Goal: Transaction & Acquisition: Purchase product/service

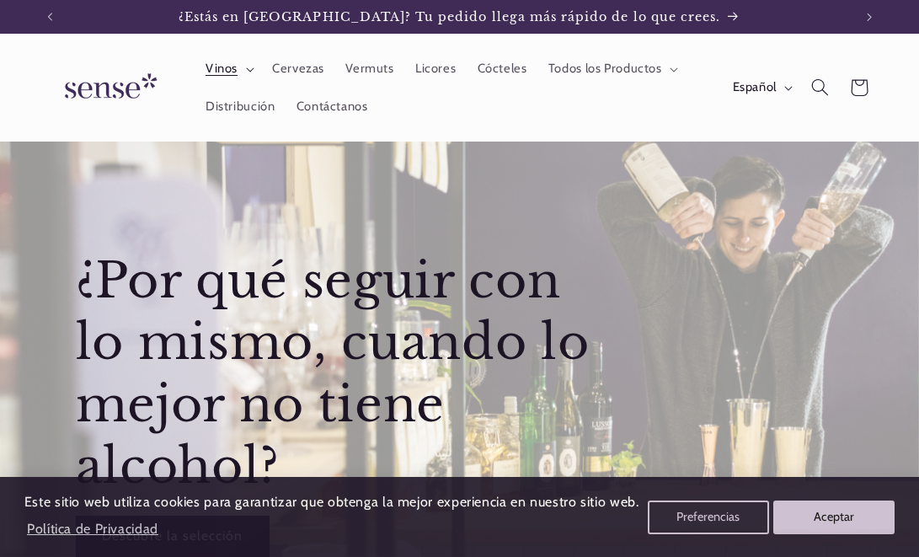
click at [227, 75] on span "Vinos" at bounding box center [221, 69] width 32 height 16
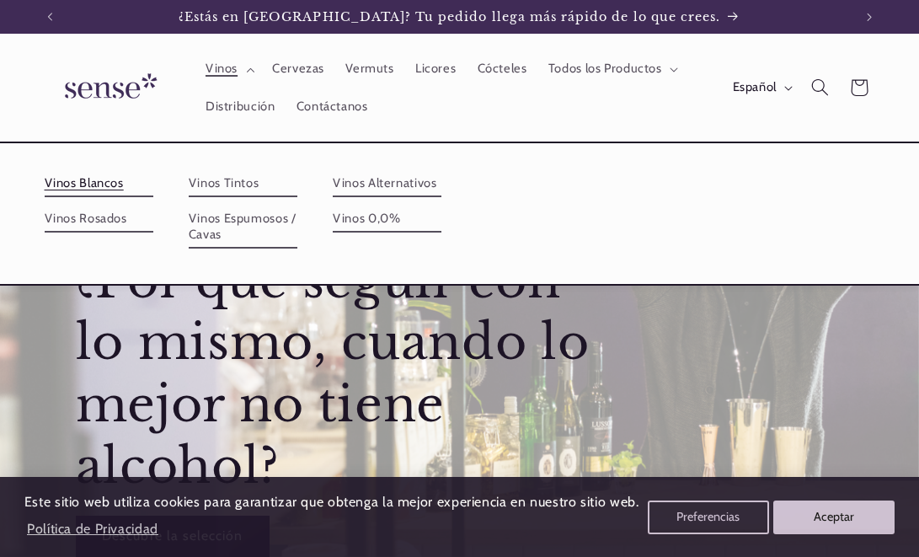
click at [104, 185] on link "Vinos Blancos" at bounding box center [99, 183] width 109 height 27
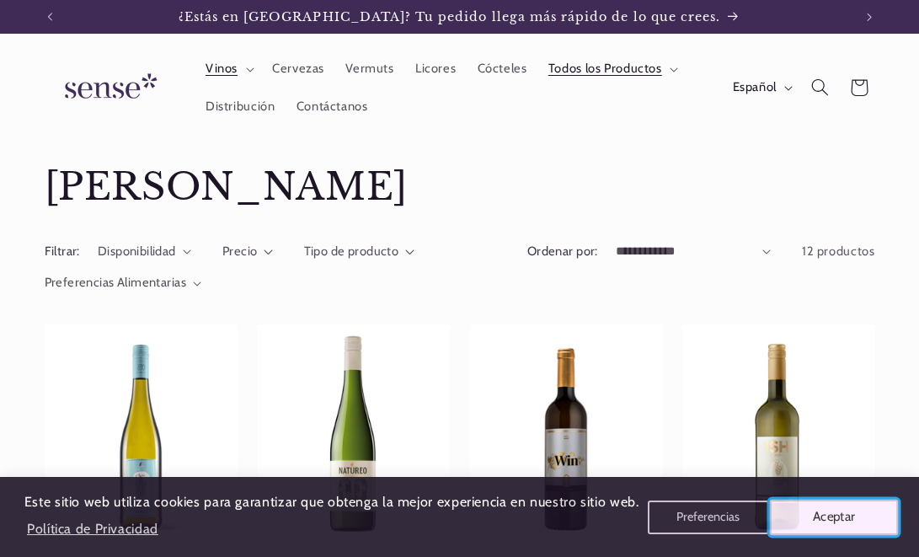
click at [818, 516] on button "Aceptar" at bounding box center [834, 516] width 129 height 35
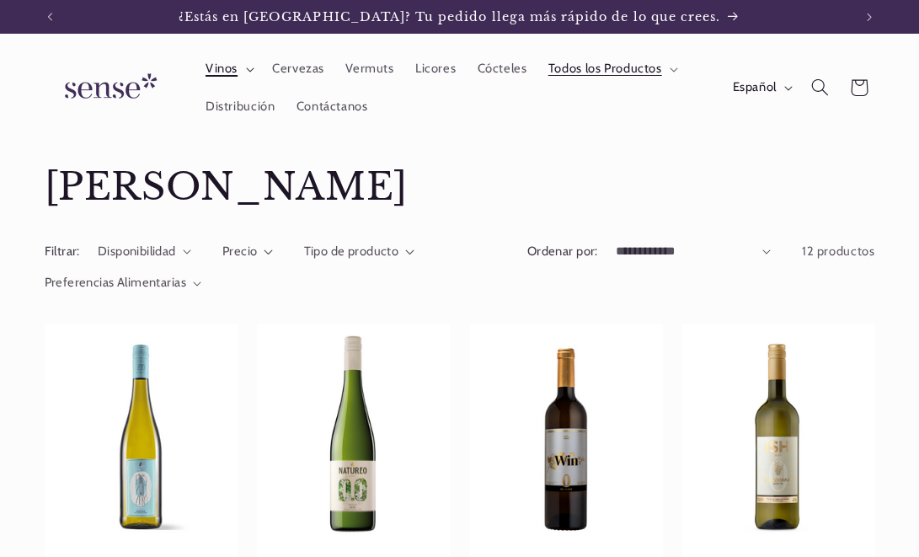
click at [246, 70] on icon at bounding box center [250, 69] width 8 height 5
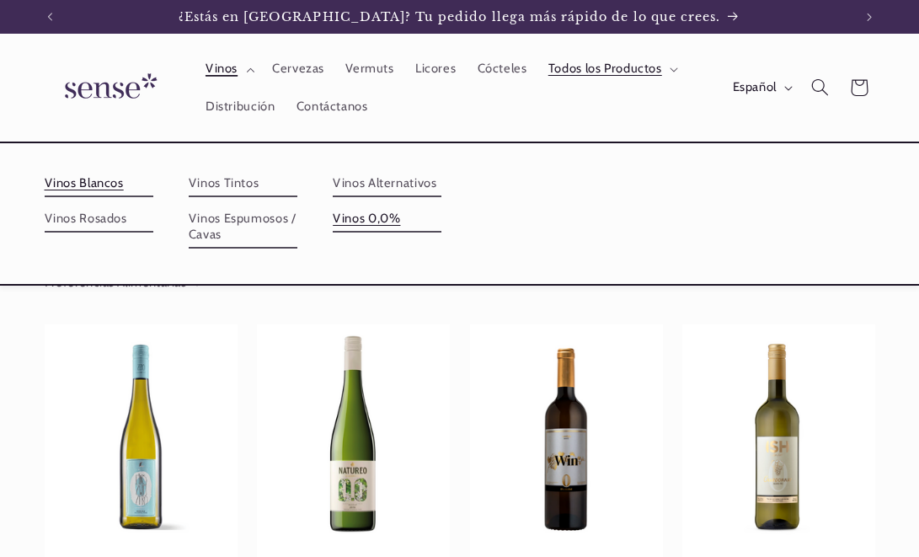
click at [382, 225] on link "Vinos 0,0%" at bounding box center [387, 218] width 109 height 27
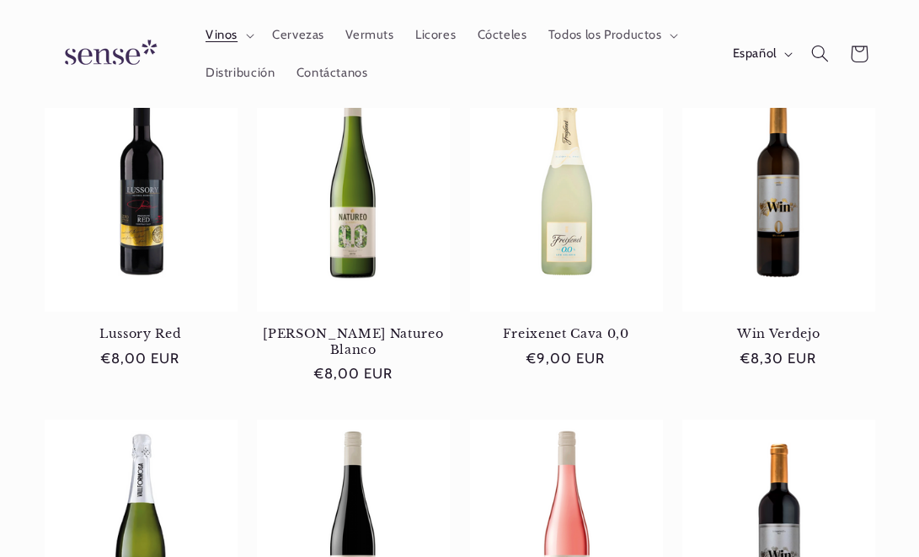
scroll to position [600, 0]
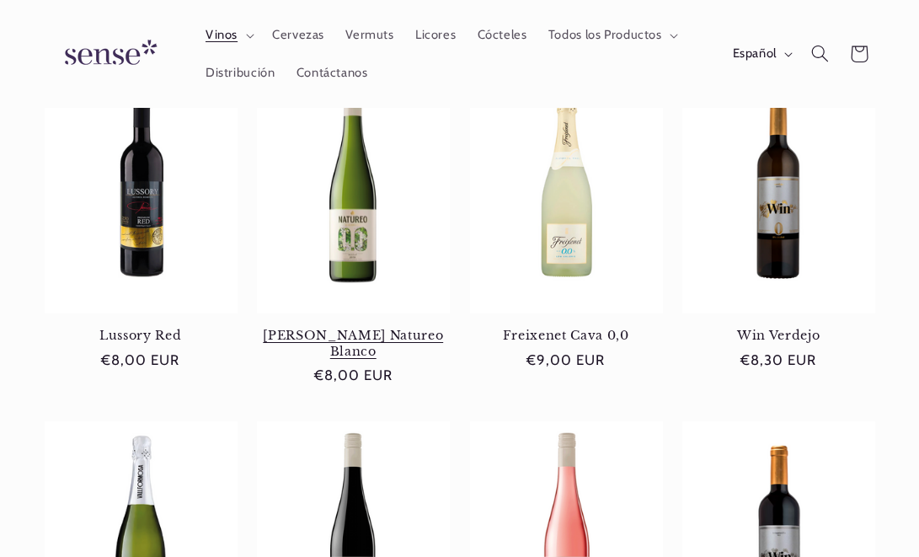
click at [333, 328] on link "Torres Natureo Blanco" at bounding box center [353, 343] width 193 height 31
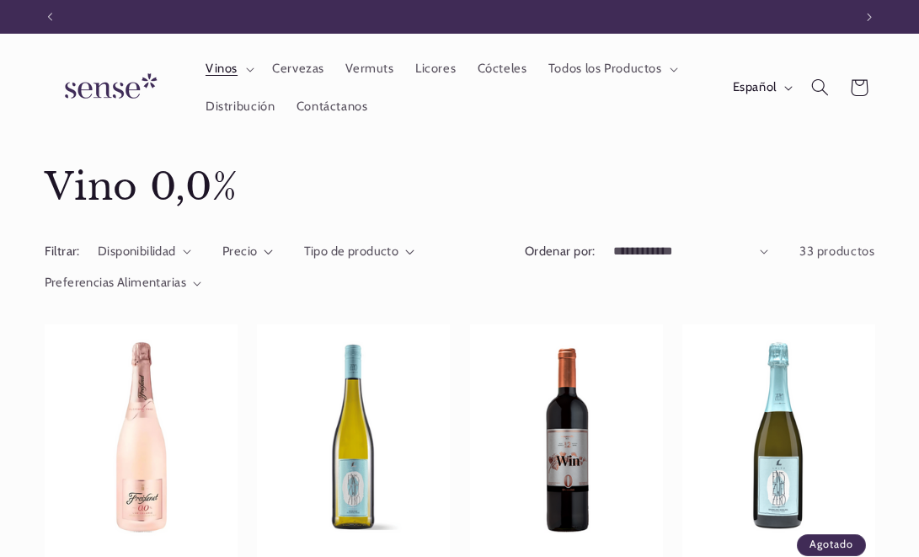
scroll to position [0, 0]
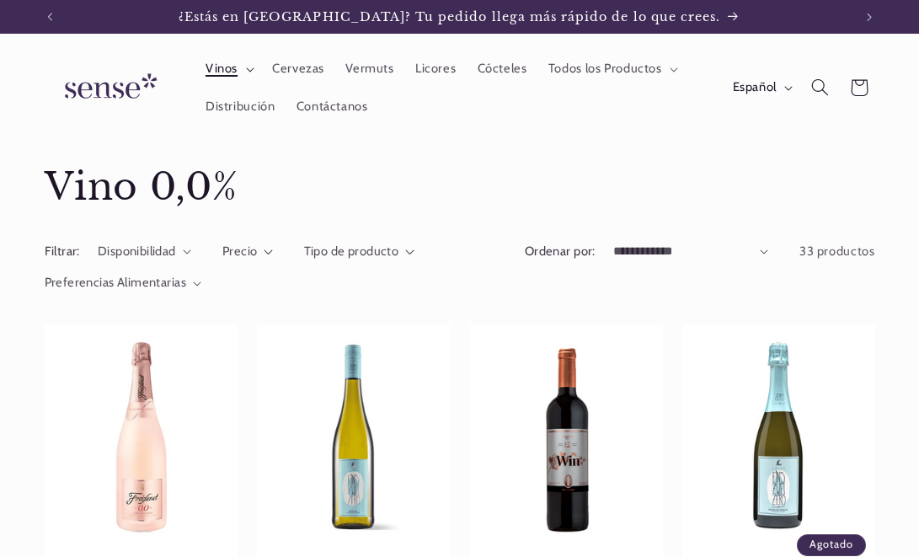
click at [241, 69] on summary "Vinos" at bounding box center [228, 69] width 67 height 37
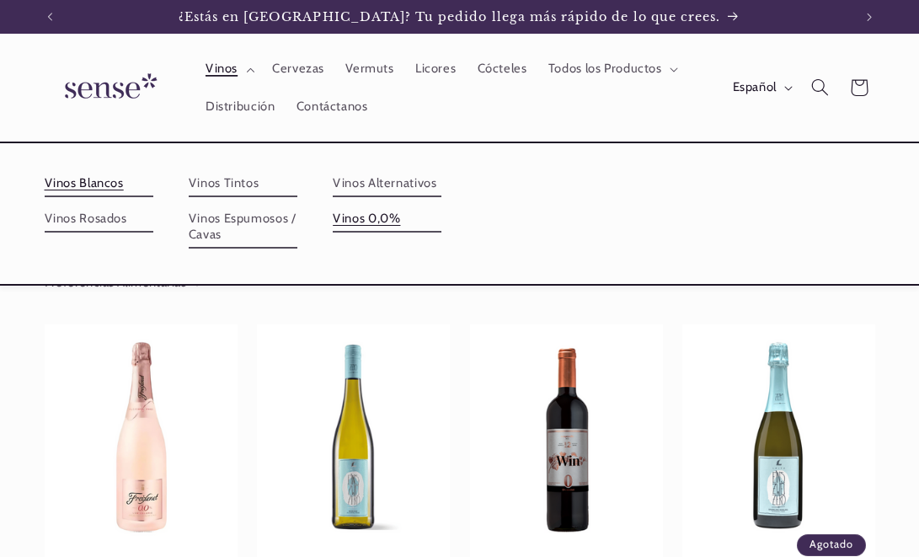
click at [109, 185] on link "Vinos Blancos" at bounding box center [99, 183] width 109 height 27
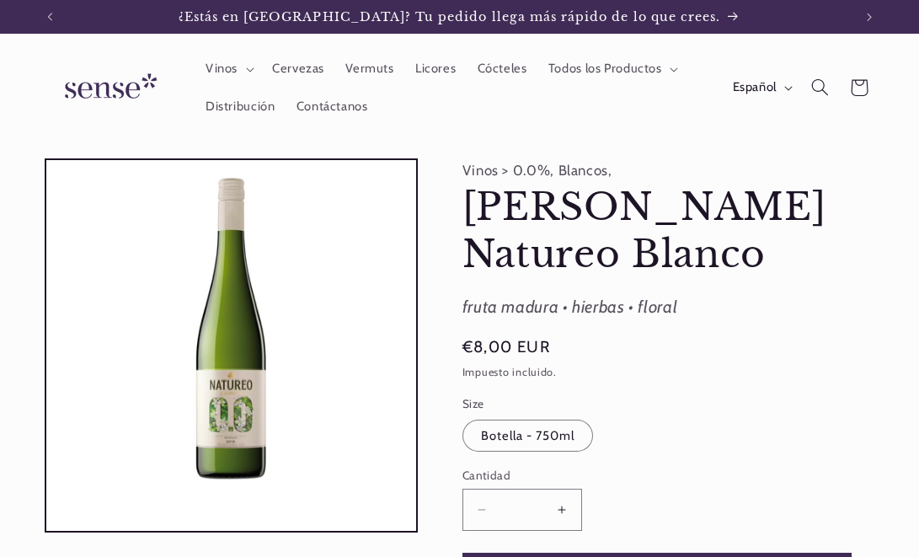
click at [46, 531] on button "Abrir elemento multimedia 1 en una ventana modal" at bounding box center [46, 531] width 0 height 0
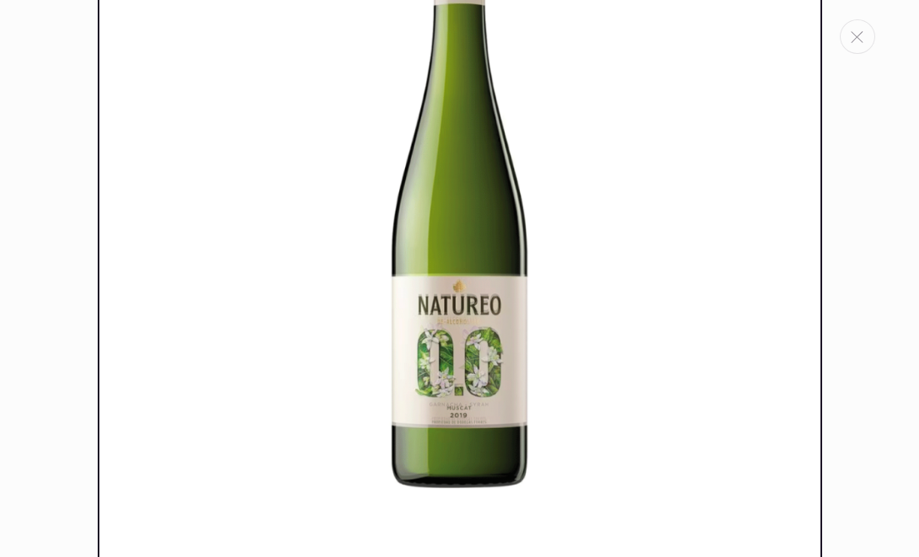
scroll to position [151, 0]
click at [35, 311] on div "Galería multimedia" at bounding box center [459, 278] width 919 height 557
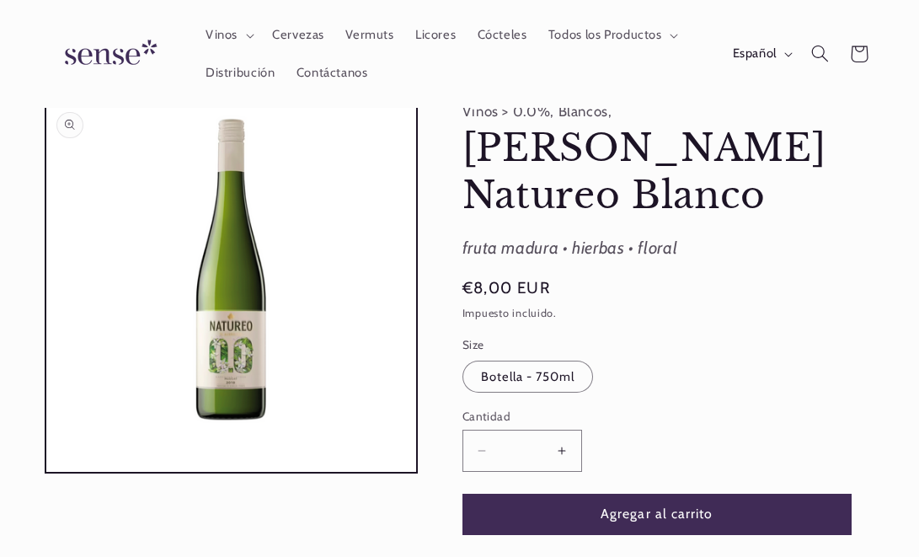
scroll to position [0, 0]
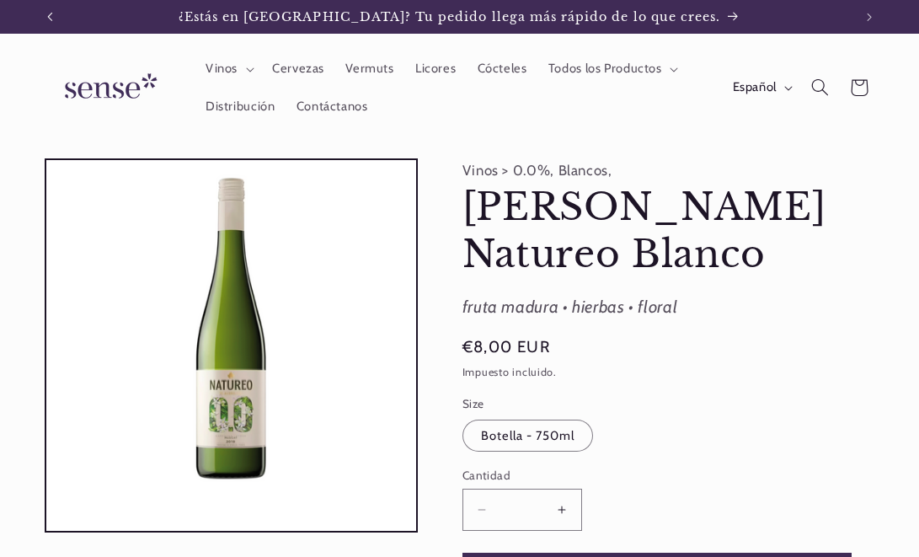
click at [31, 19] on button "Anuncio anterior" at bounding box center [49, 17] width 37 height 34
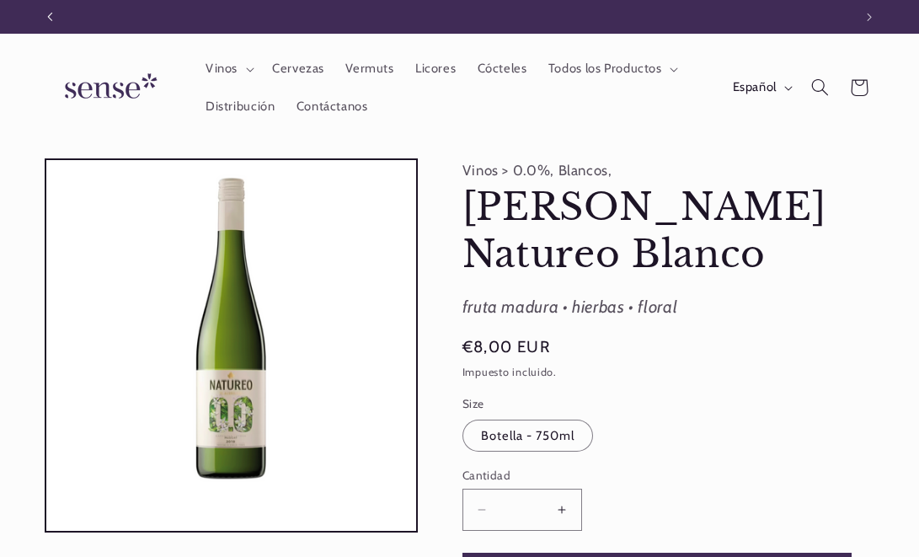
scroll to position [0, 835]
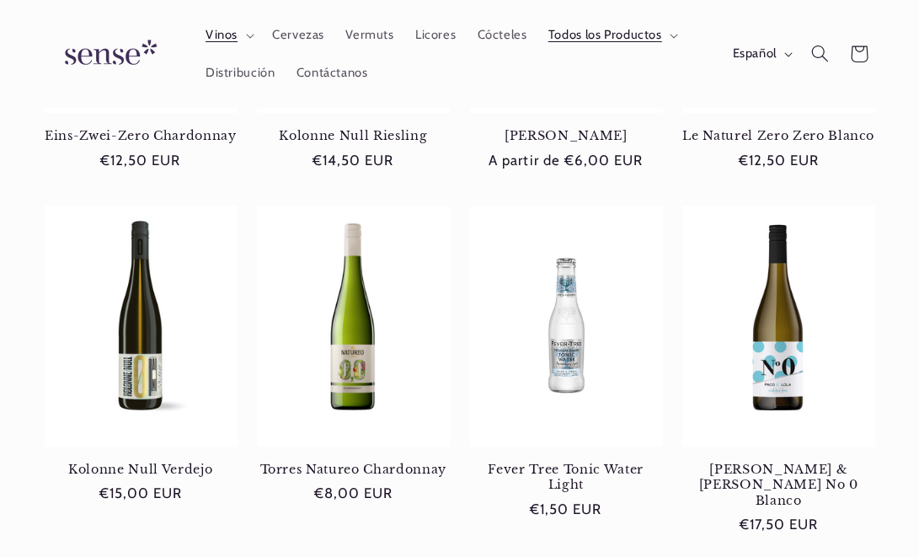
scroll to position [781, 0]
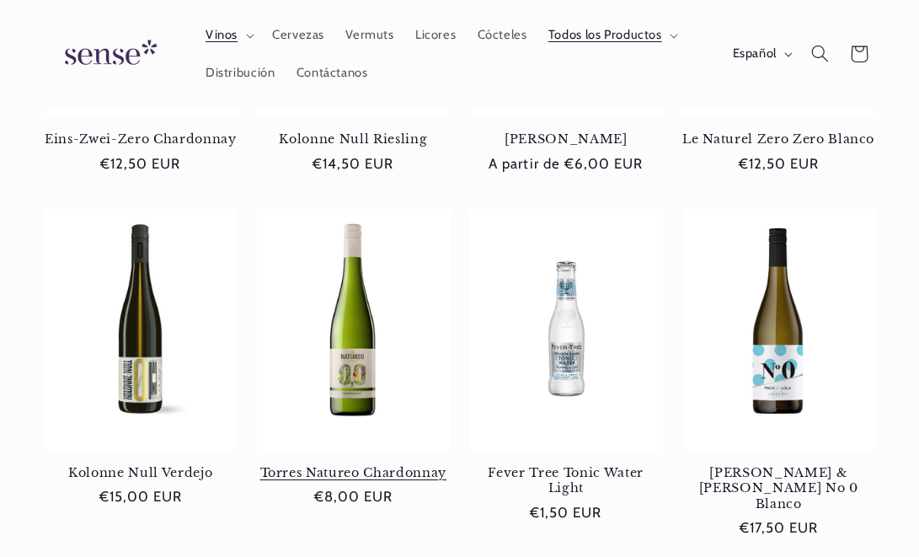
click at [385, 465] on link "Torres Natureo Chardonnay" at bounding box center [353, 472] width 193 height 15
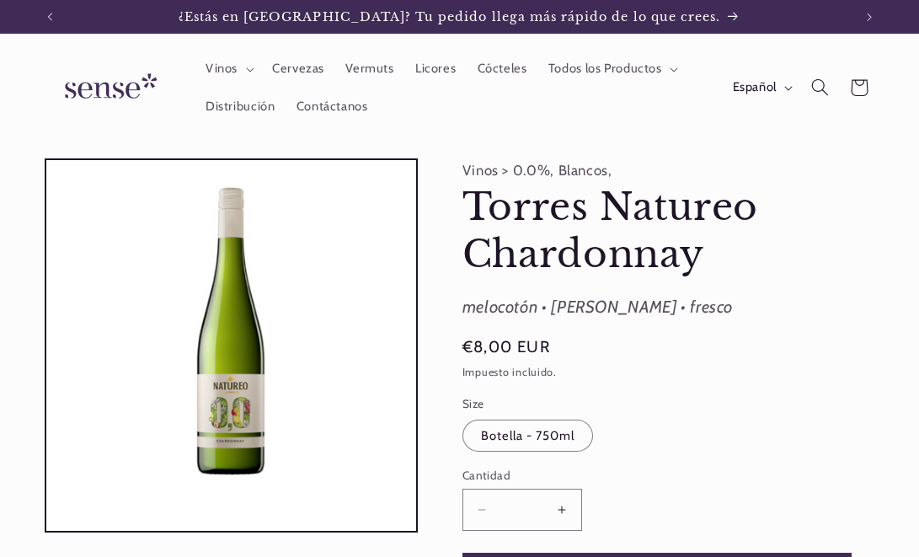
click at [552, 512] on button "Aumentar cantidad para [PERSON_NAME] Natureo Chardonnay" at bounding box center [562, 508] width 38 height 41
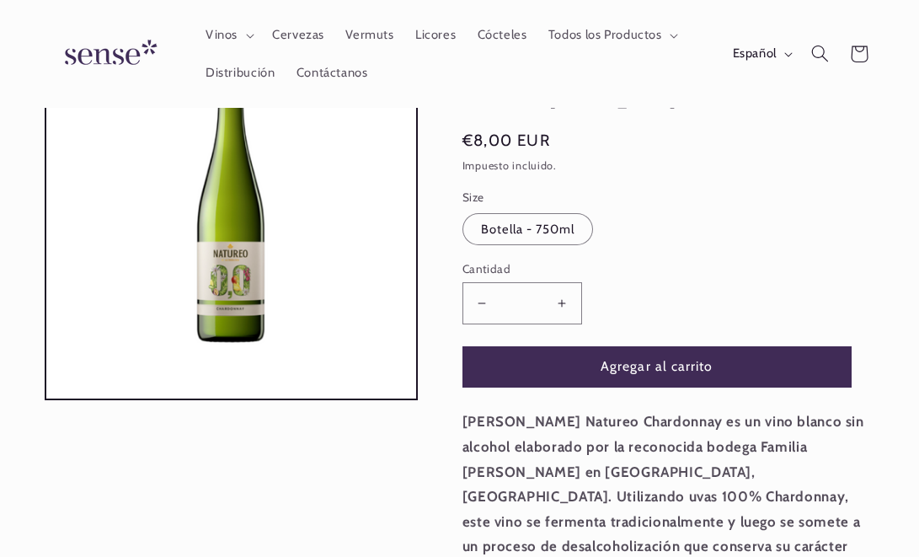
scroll to position [204, 0]
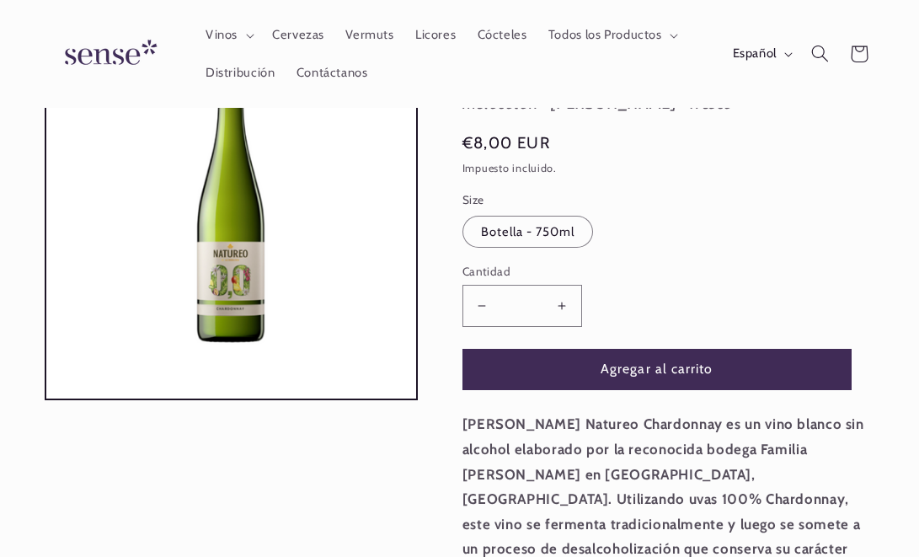
click at [631, 361] on button "Agregar al carrito" at bounding box center [656, 369] width 389 height 41
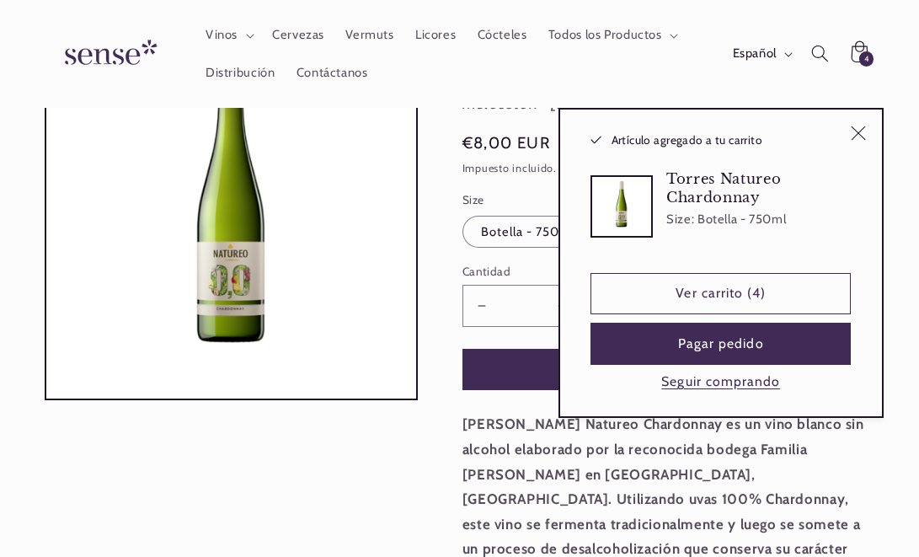
type input "*"
click at [858, 134] on use "Cerrar" at bounding box center [858, 133] width 15 height 15
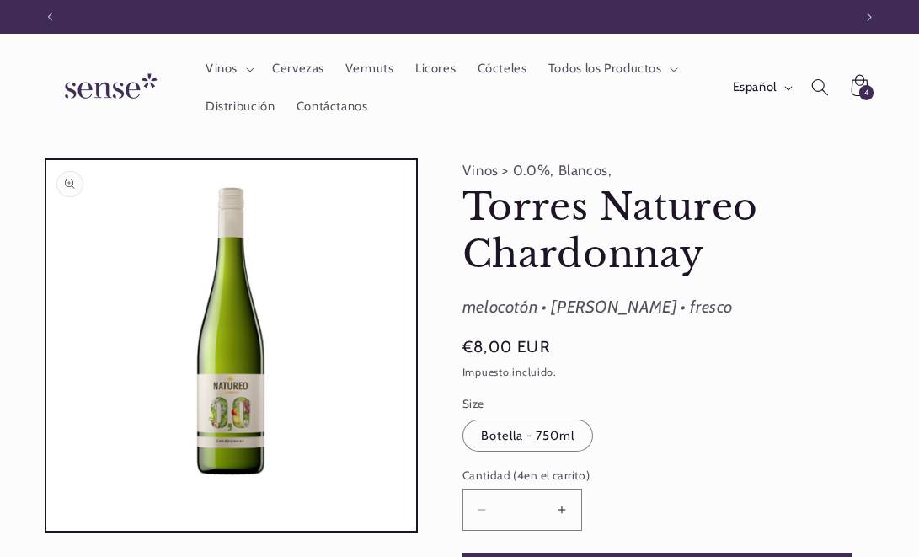
scroll to position [0, 835]
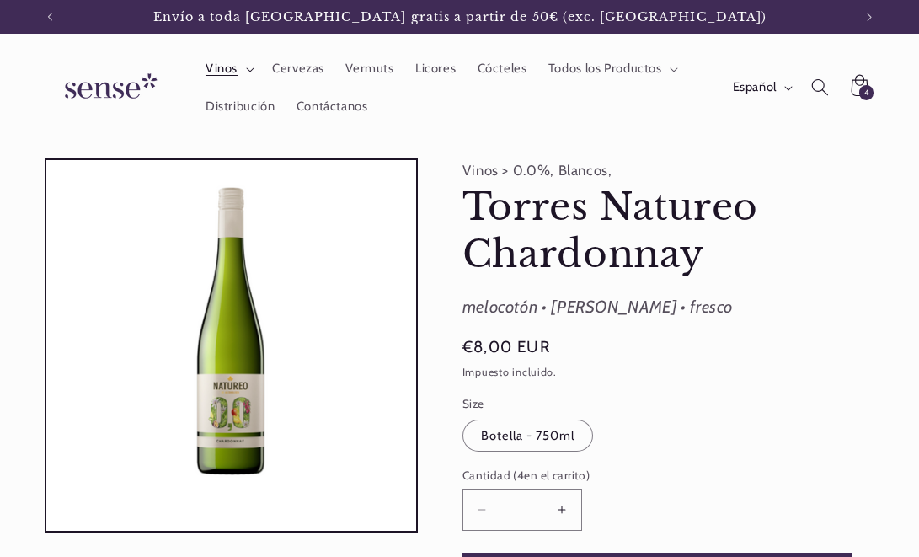
click at [248, 73] on summary "Vinos" at bounding box center [228, 69] width 67 height 37
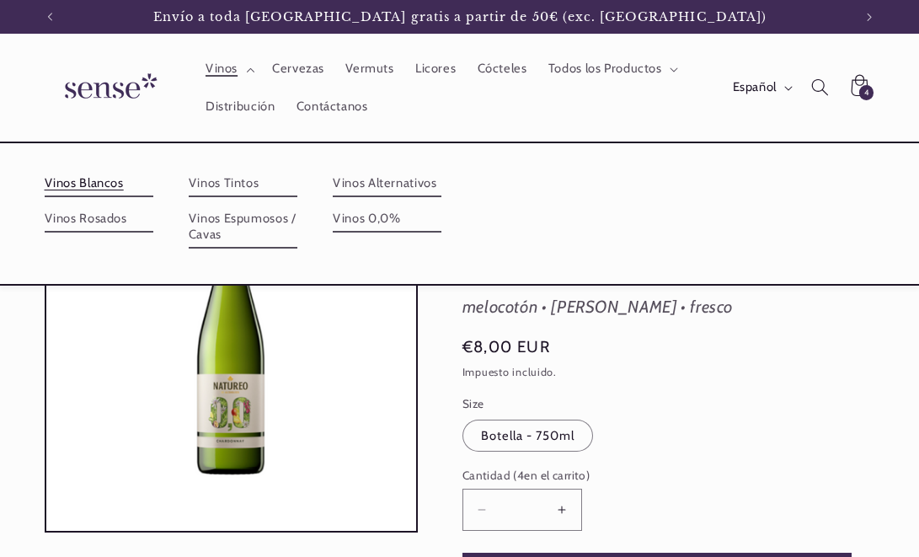
click at [98, 180] on link "Vinos Blancos" at bounding box center [99, 183] width 109 height 27
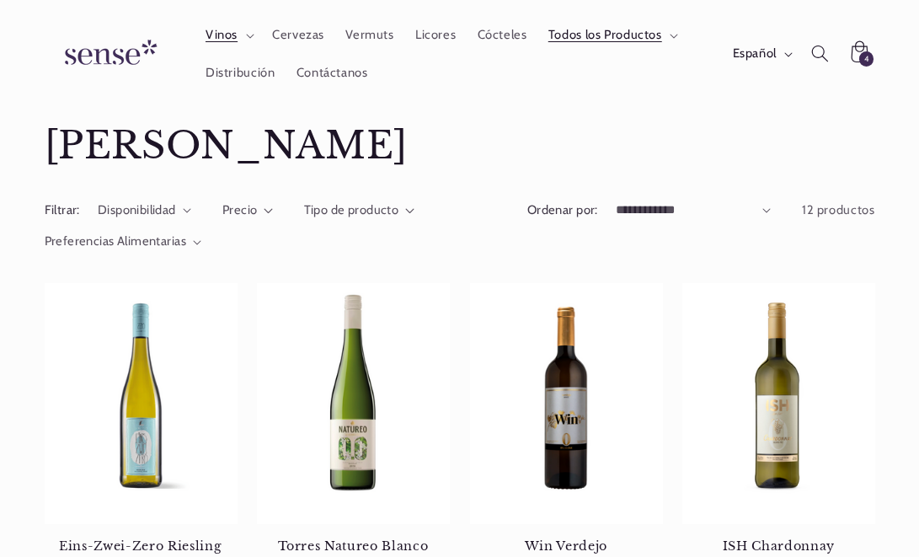
scroll to position [40, 0]
click at [232, 44] on summary "Vinos" at bounding box center [228, 35] width 67 height 37
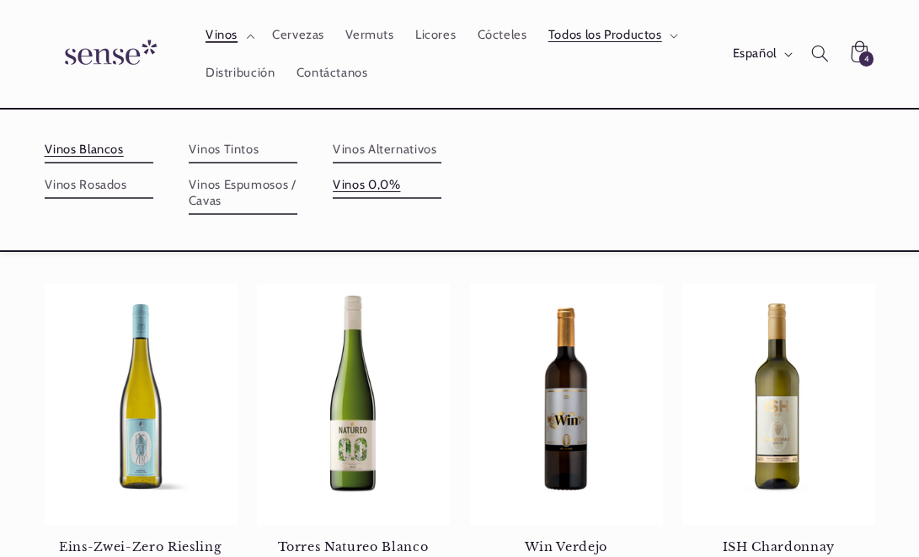
click at [387, 193] on link "Vinos 0,0%" at bounding box center [387, 185] width 109 height 27
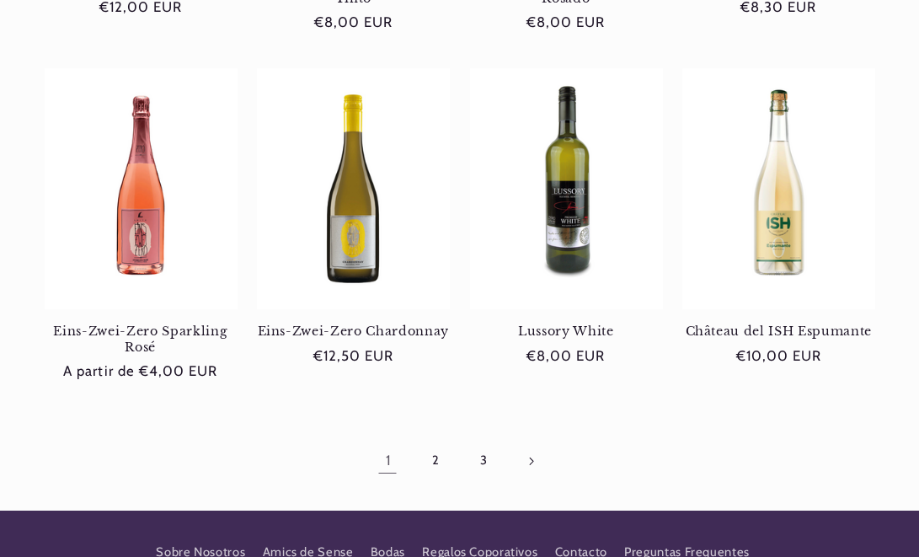
scroll to position [1289, 0]
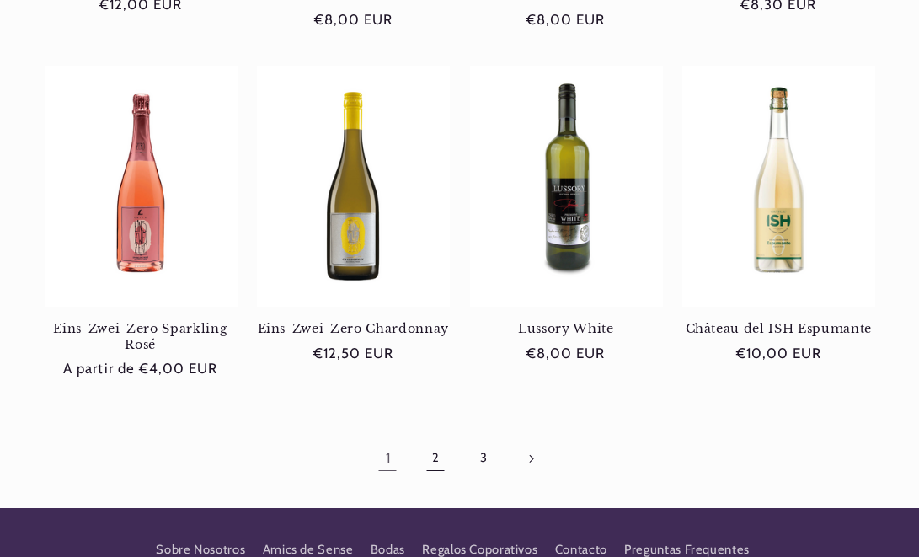
click at [426, 442] on link "2" at bounding box center [435, 458] width 39 height 39
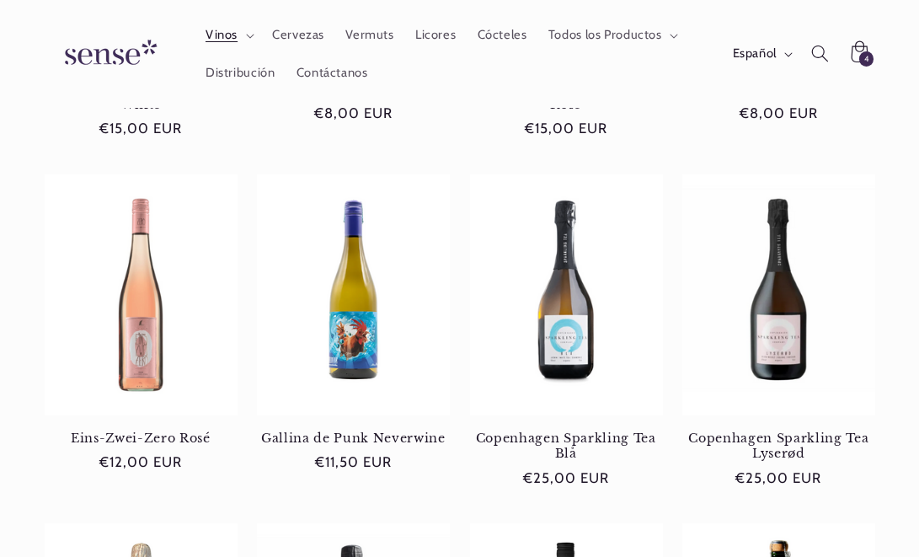
scroll to position [846, 0]
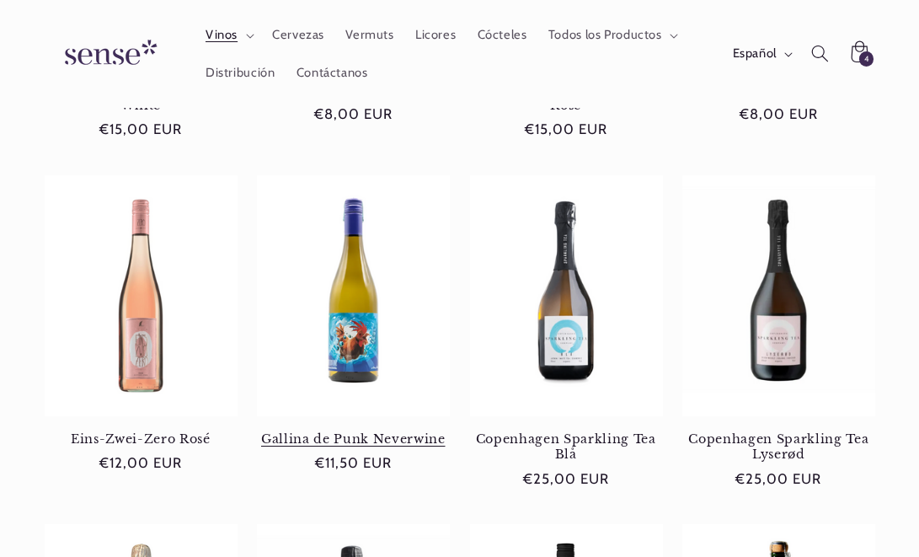
click at [331, 431] on link "Gallina de Punk Neverwine" at bounding box center [353, 438] width 193 height 15
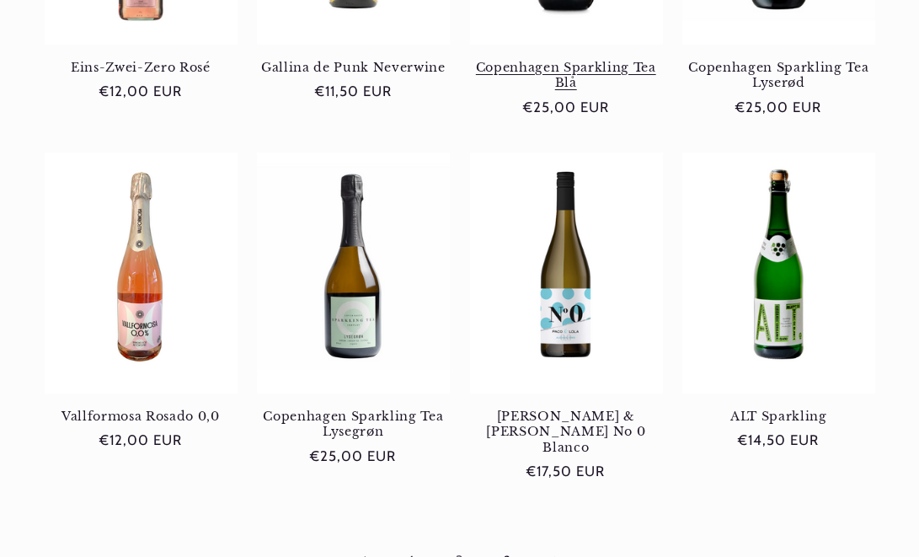
scroll to position [1211, 0]
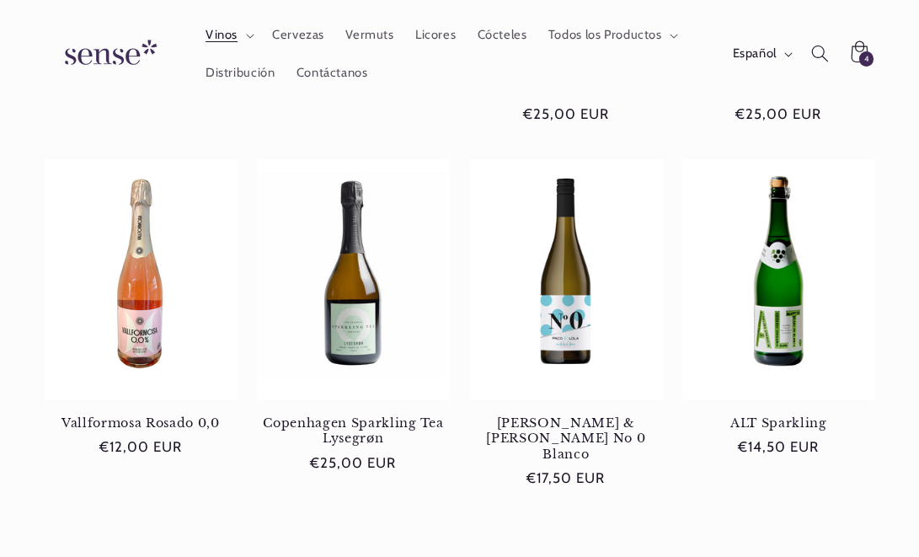
click at [506, 547] on link "3" at bounding box center [507, 566] width 39 height 39
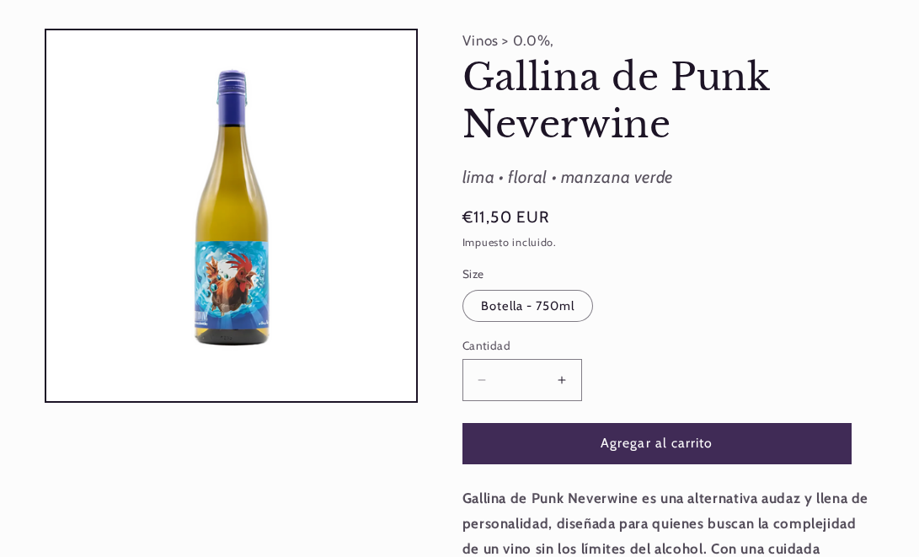
scroll to position [129, 0]
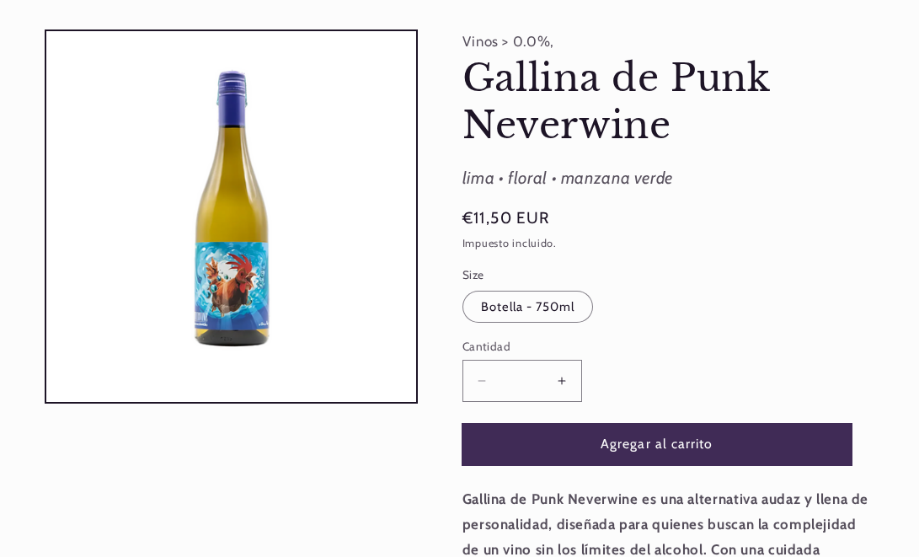
click at [579, 438] on button "Agregar al carrito" at bounding box center [656, 444] width 389 height 41
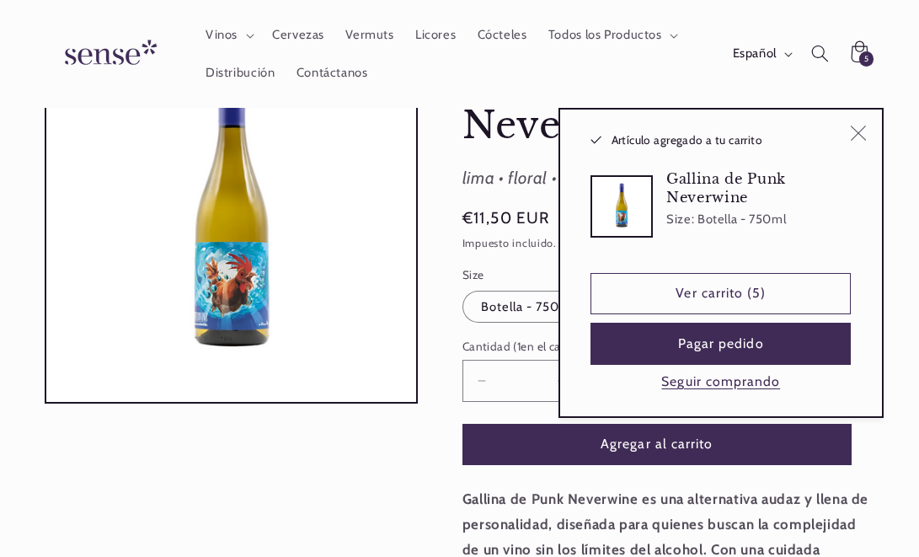
click at [862, 130] on icon "Cerrar" at bounding box center [858, 133] width 16 height 16
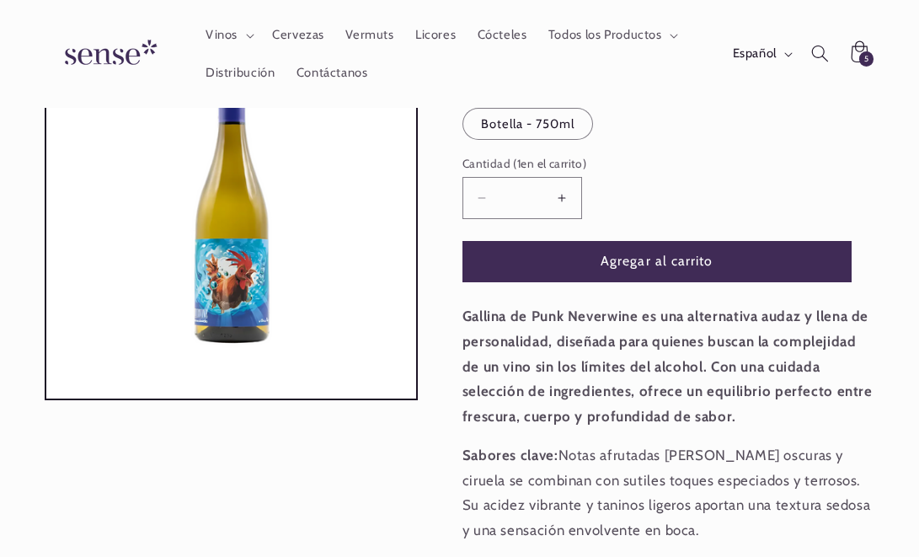
scroll to position [0, 0]
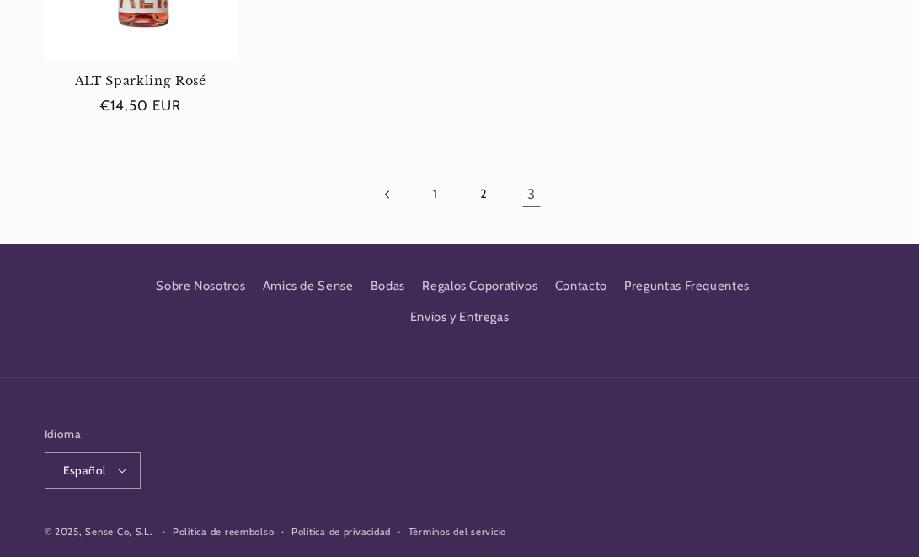
scroll to position [521, 0]
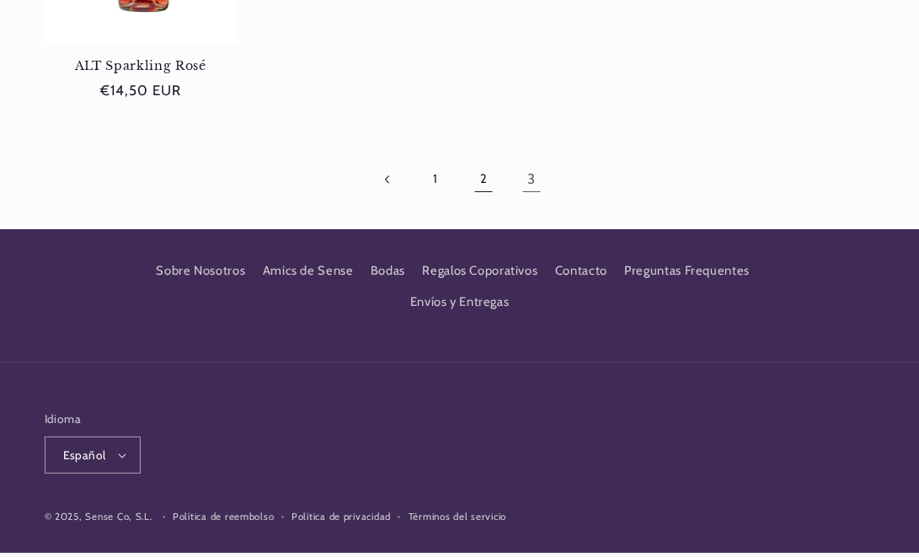
click at [478, 179] on link "2" at bounding box center [483, 179] width 39 height 39
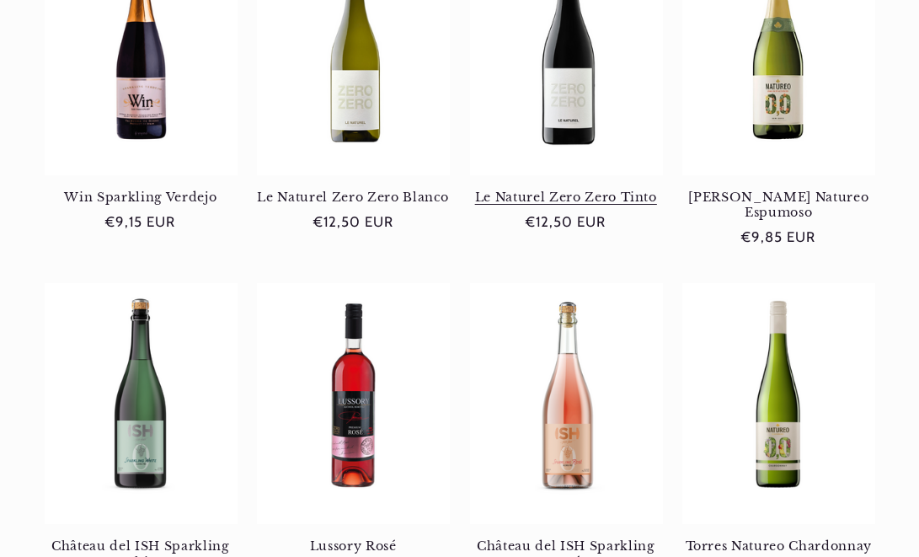
scroll to position [397, 0]
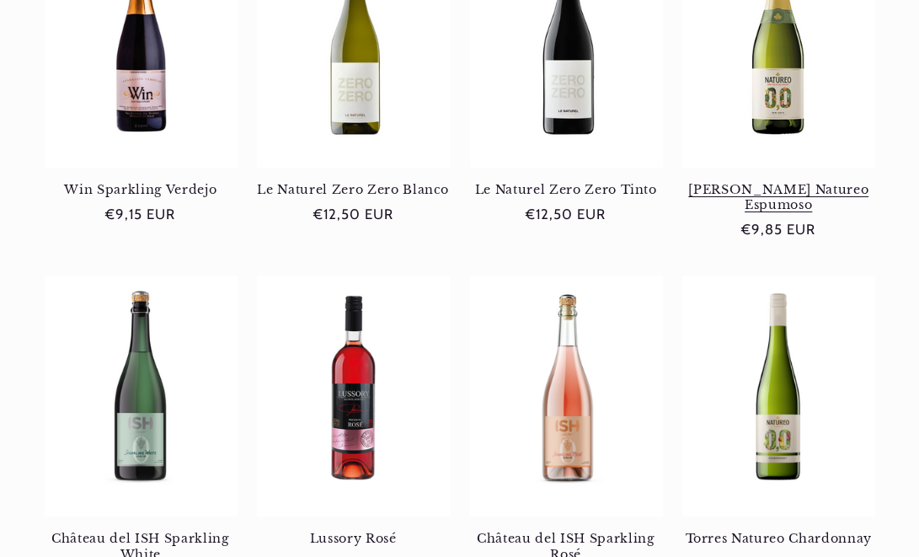
click at [786, 182] on link "[PERSON_NAME] Natureo Espumoso" at bounding box center [778, 197] width 193 height 31
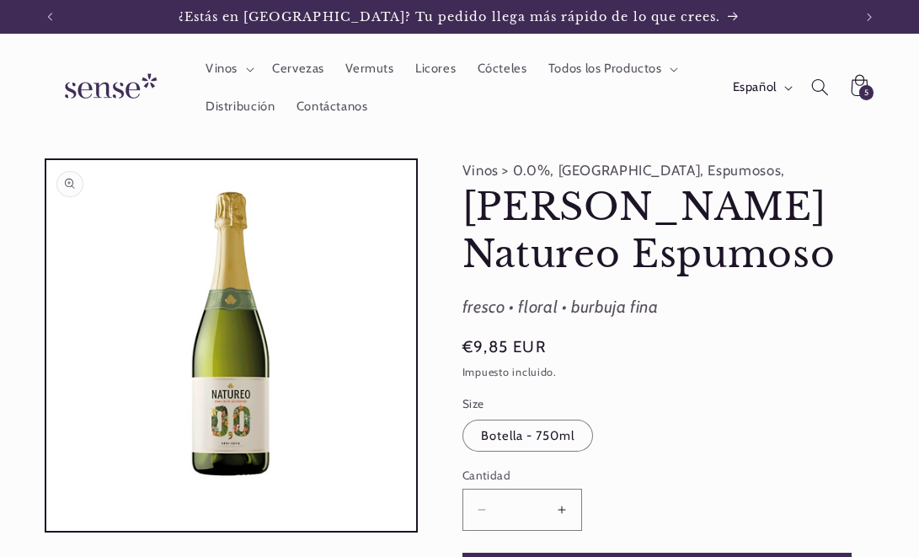
click at [46, 531] on button "Abrir elemento multimedia 1 en una ventana modal" at bounding box center [46, 531] width 0 height 0
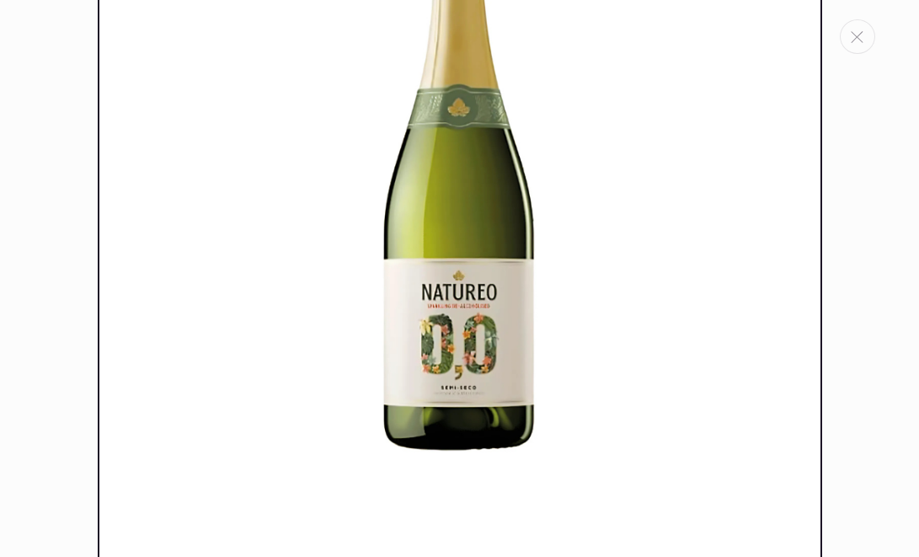
scroll to position [180, 0]
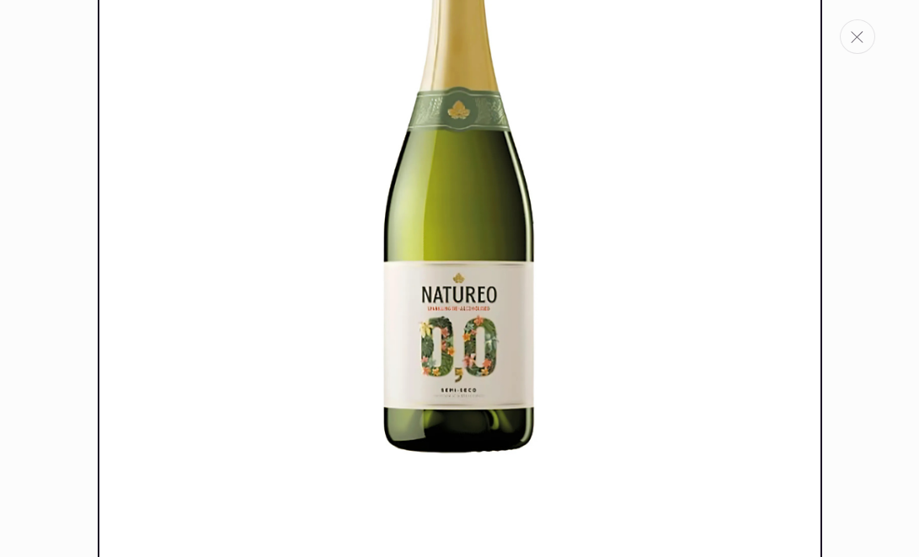
click at [855, 45] on button "Cerrar" at bounding box center [857, 36] width 35 height 35
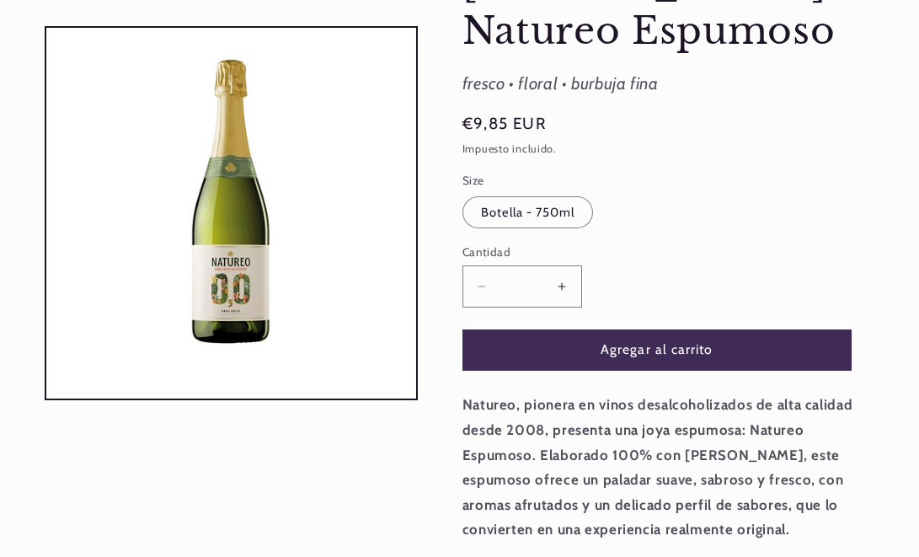
scroll to position [222, 0]
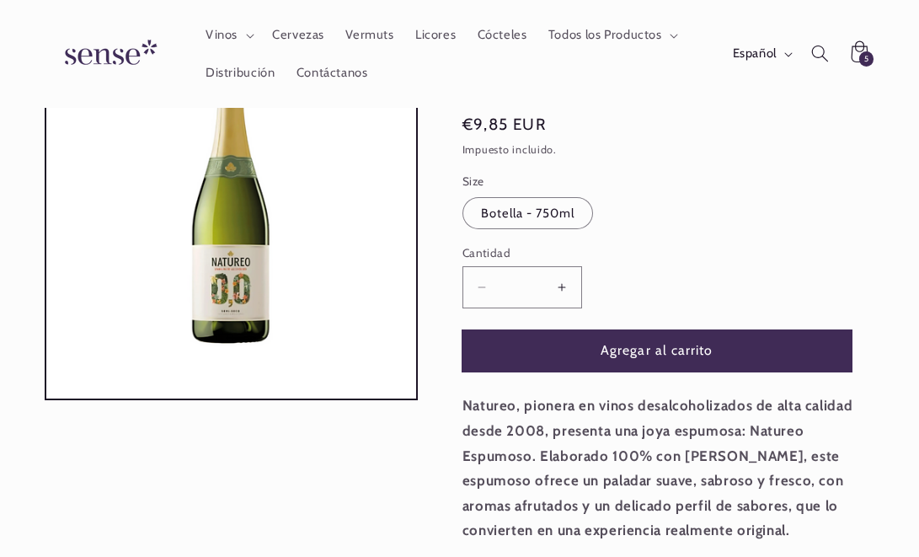
click at [632, 365] on button "Agregar al carrito" at bounding box center [656, 350] width 389 height 41
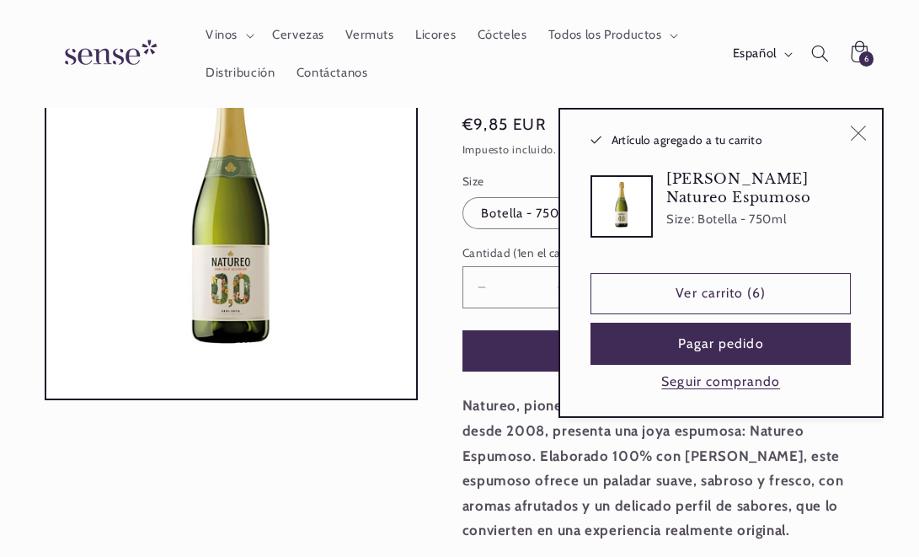
scroll to position [0, 835]
click at [862, 125] on icon "Cerrar" at bounding box center [858, 133] width 16 height 16
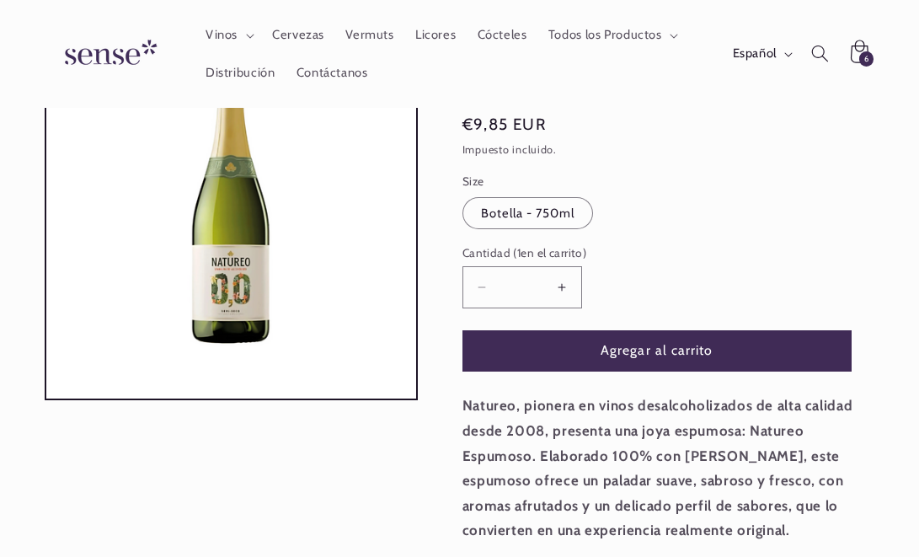
click at [866, 42] on icon at bounding box center [858, 53] width 41 height 41
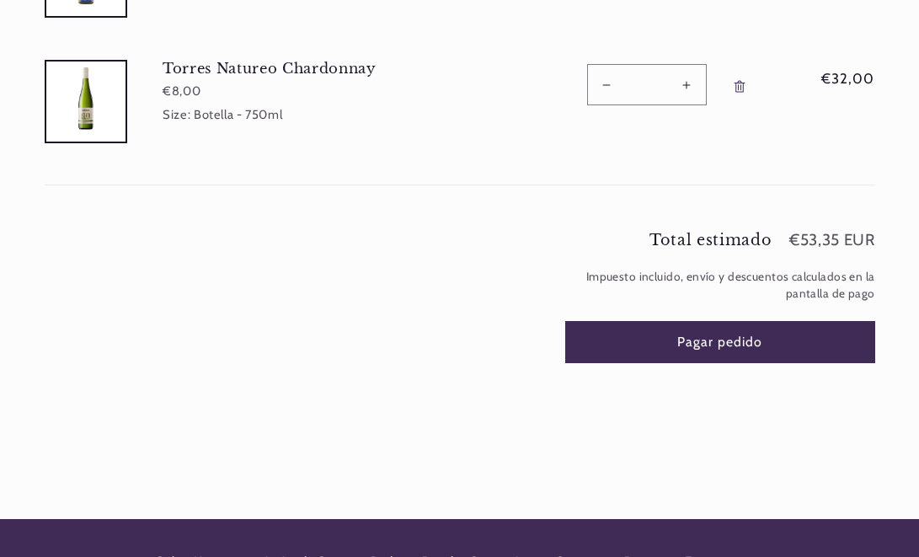
scroll to position [493, 0]
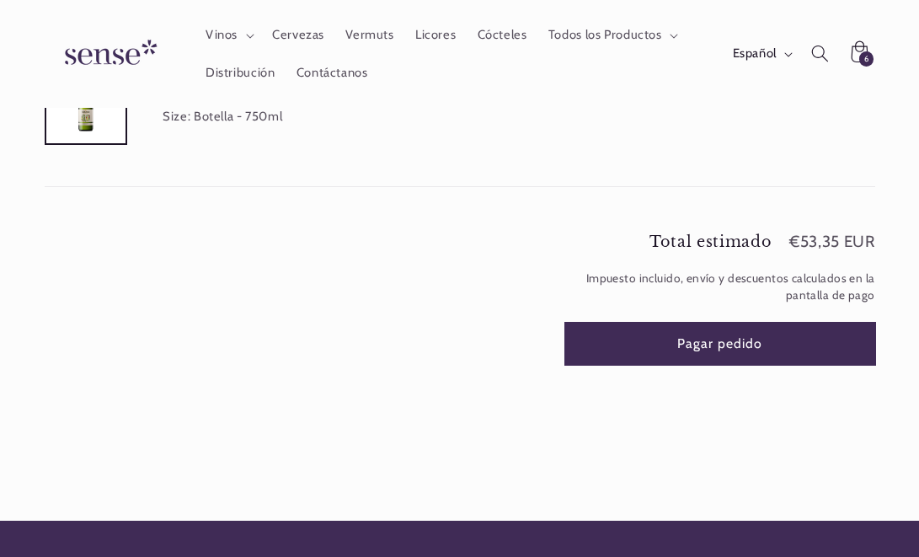
click at [669, 342] on button "Pagar pedido" at bounding box center [720, 343] width 310 height 41
